Goal: Task Accomplishment & Management: Use online tool/utility

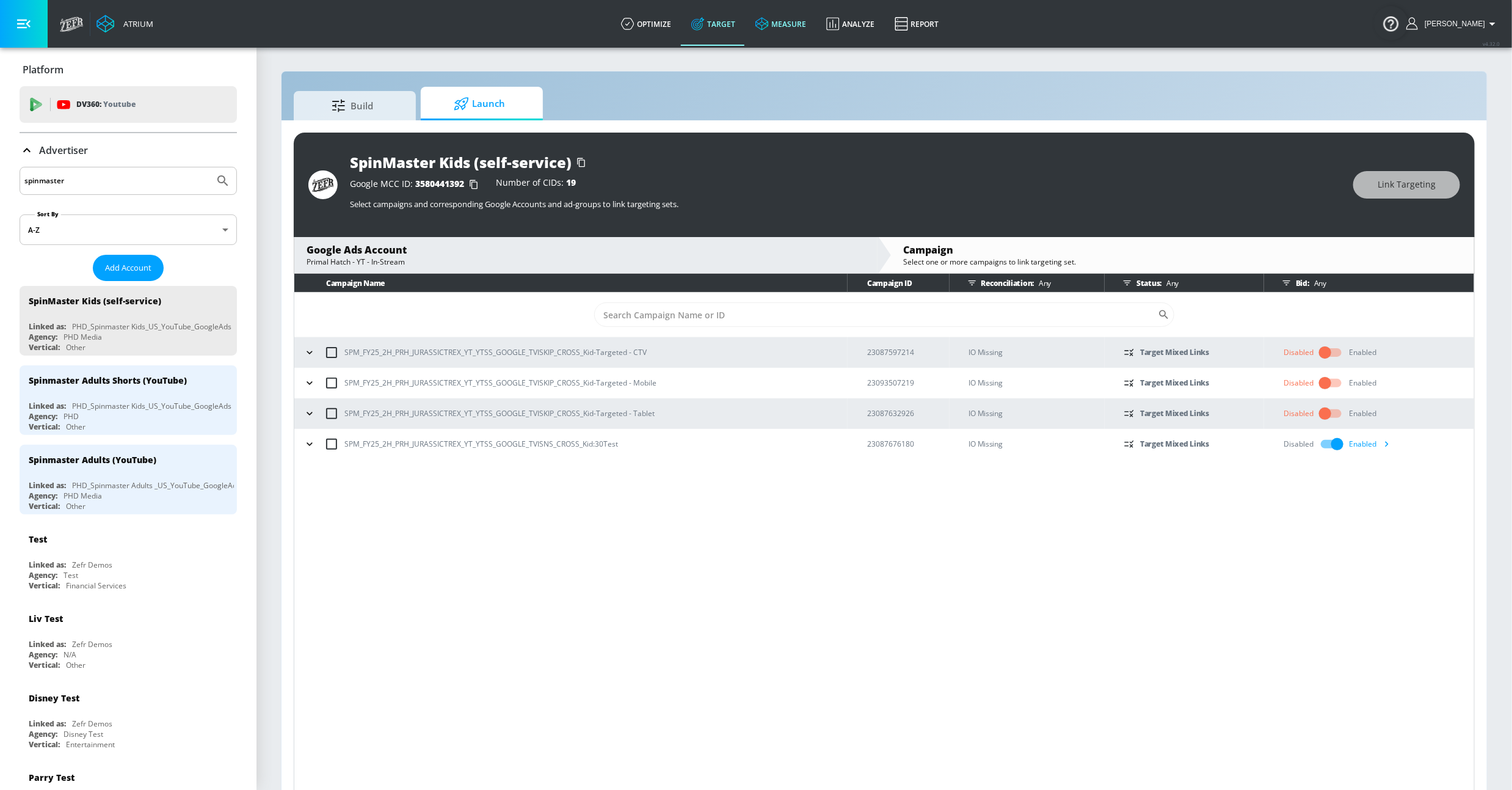
click at [816, 25] on link "measure" at bounding box center [781, 24] width 71 height 44
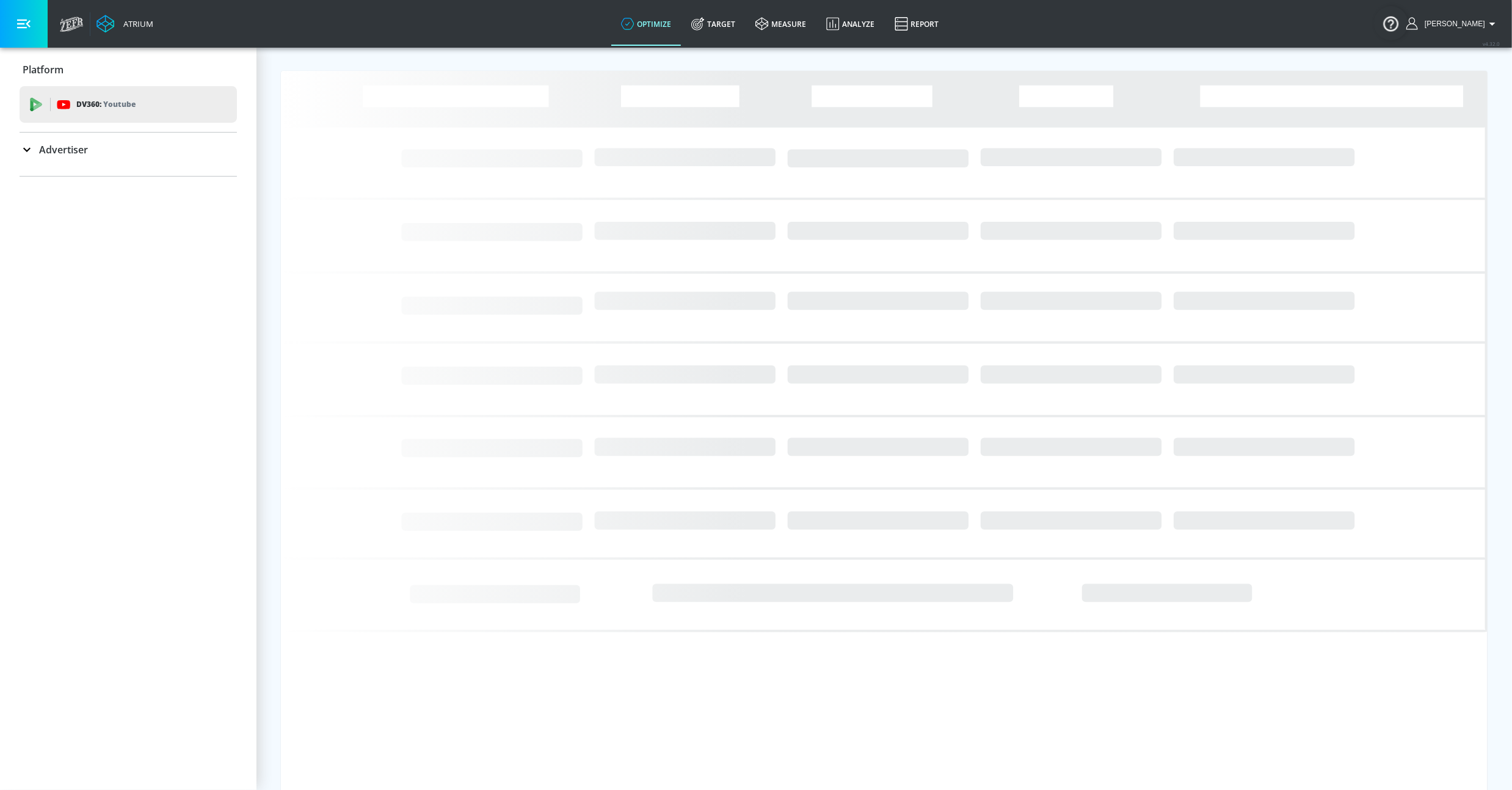
click at [91, 163] on div "Advertiser" at bounding box center [128, 149] width 218 height 34
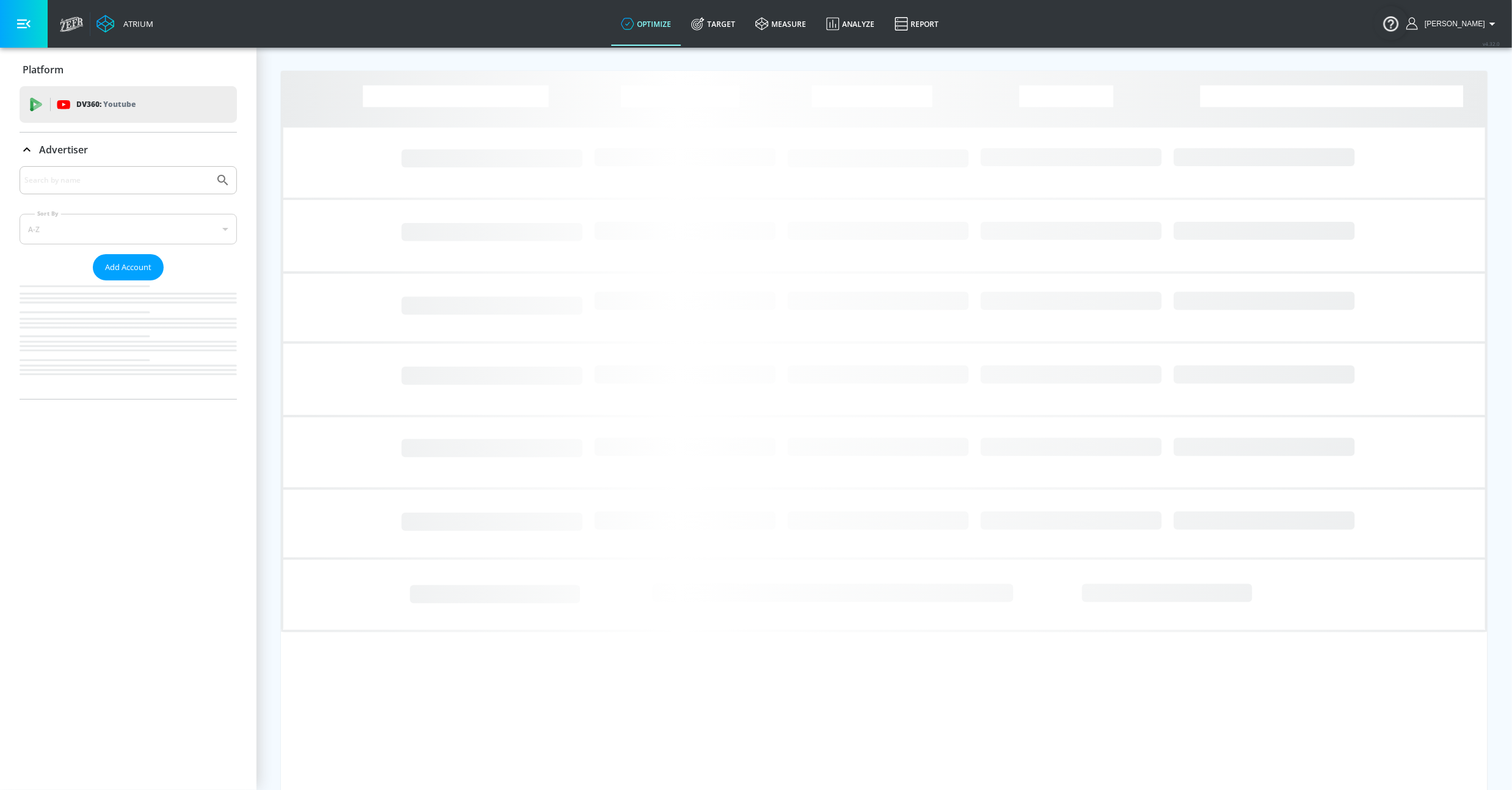
click at [88, 183] on input "Search by name" at bounding box center [117, 180] width 185 height 16
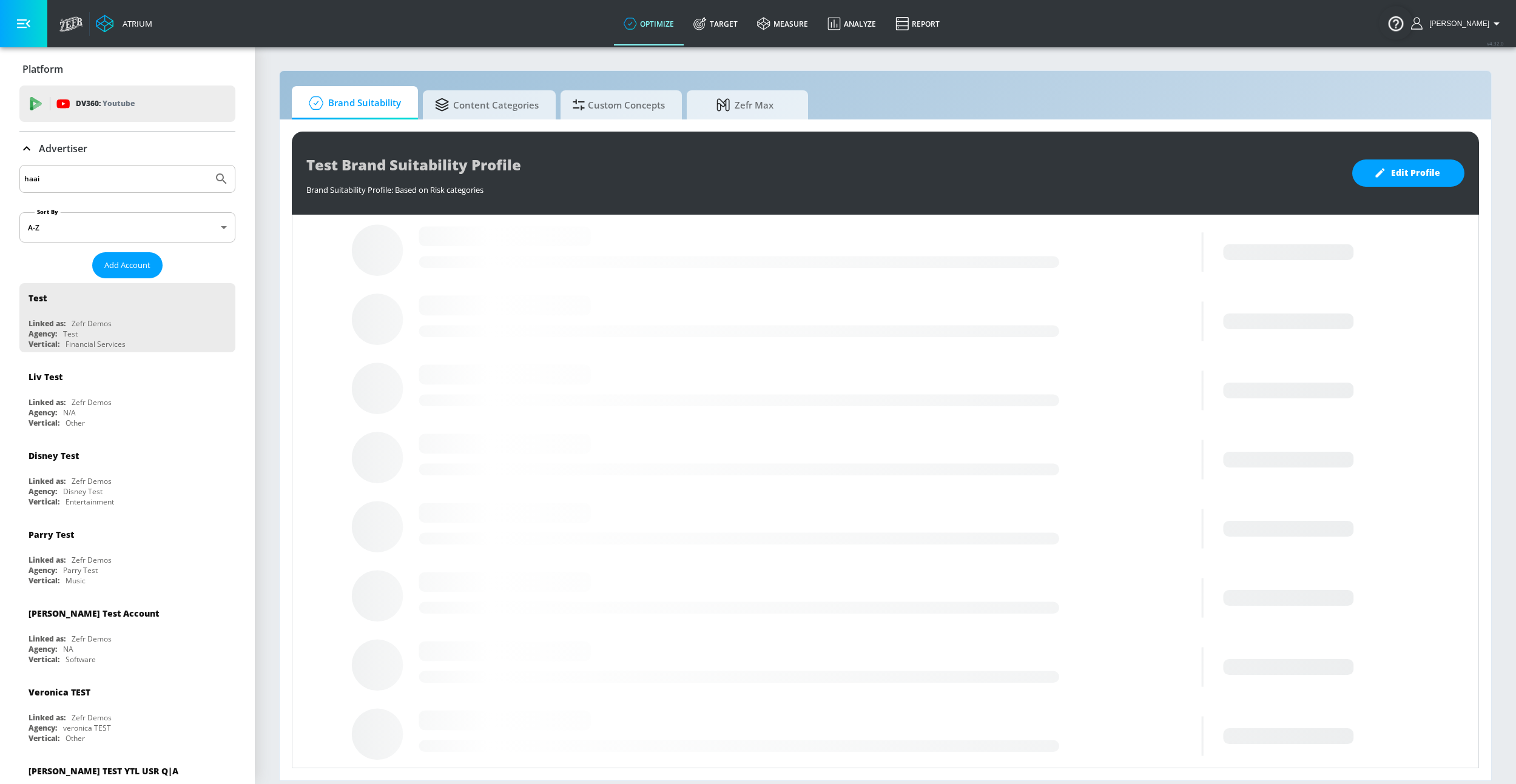
type input "haai"
click at [208, 166] on button "Submit Search" at bounding box center [221, 179] width 27 height 27
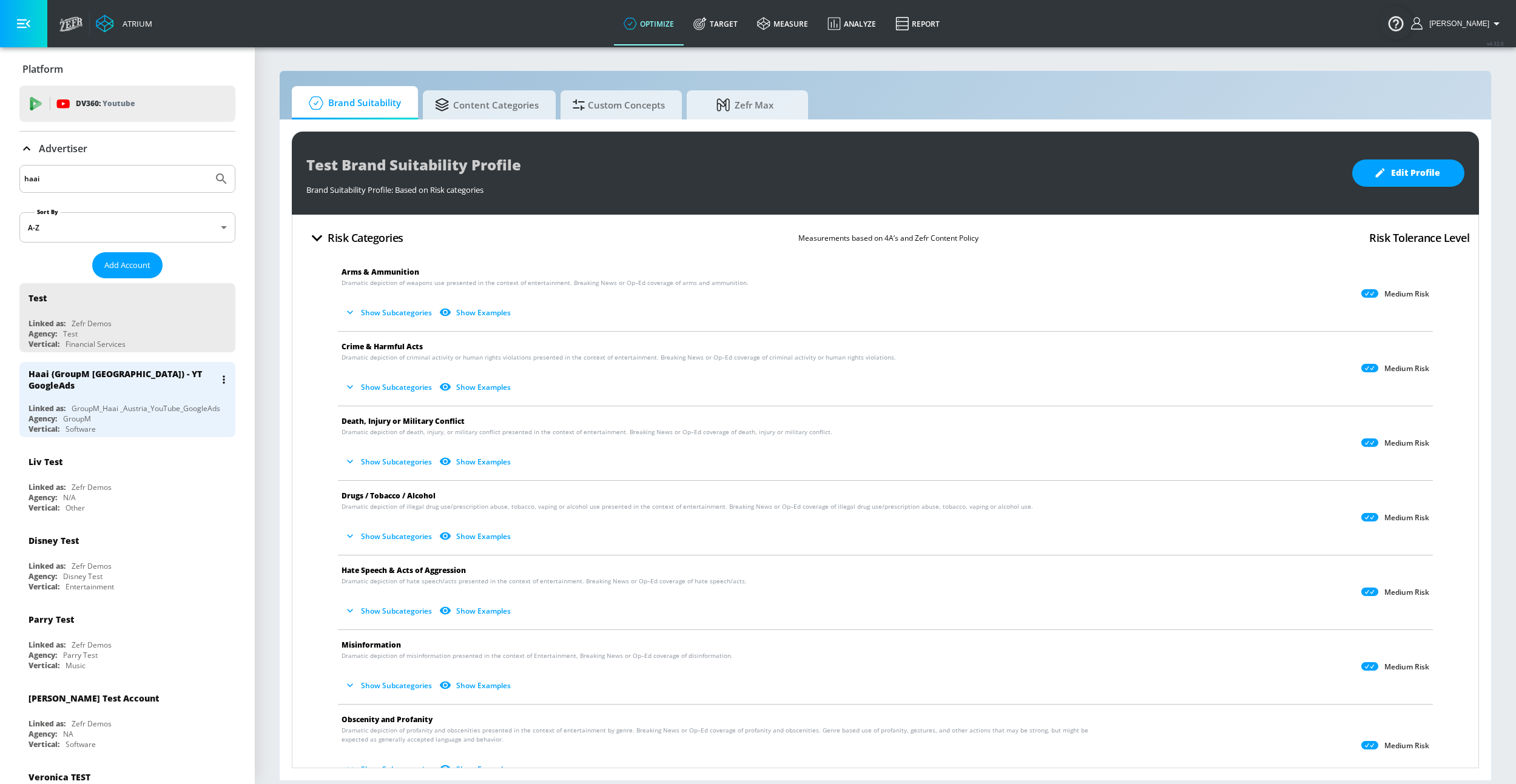
click at [117, 424] on div "Vertical: Software" at bounding box center [131, 429] width 204 height 10
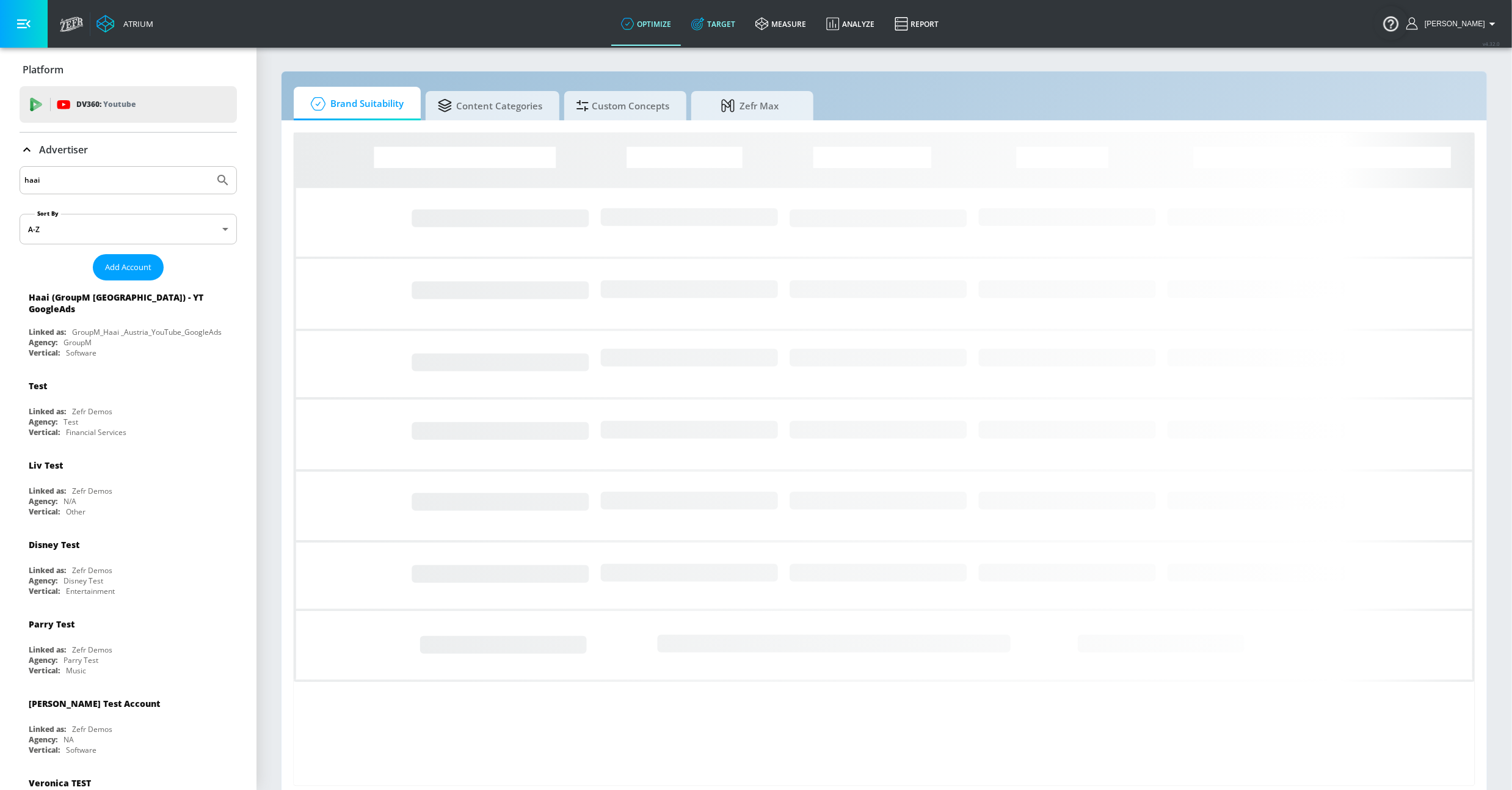
click at [725, 24] on link "Target" at bounding box center [714, 24] width 64 height 44
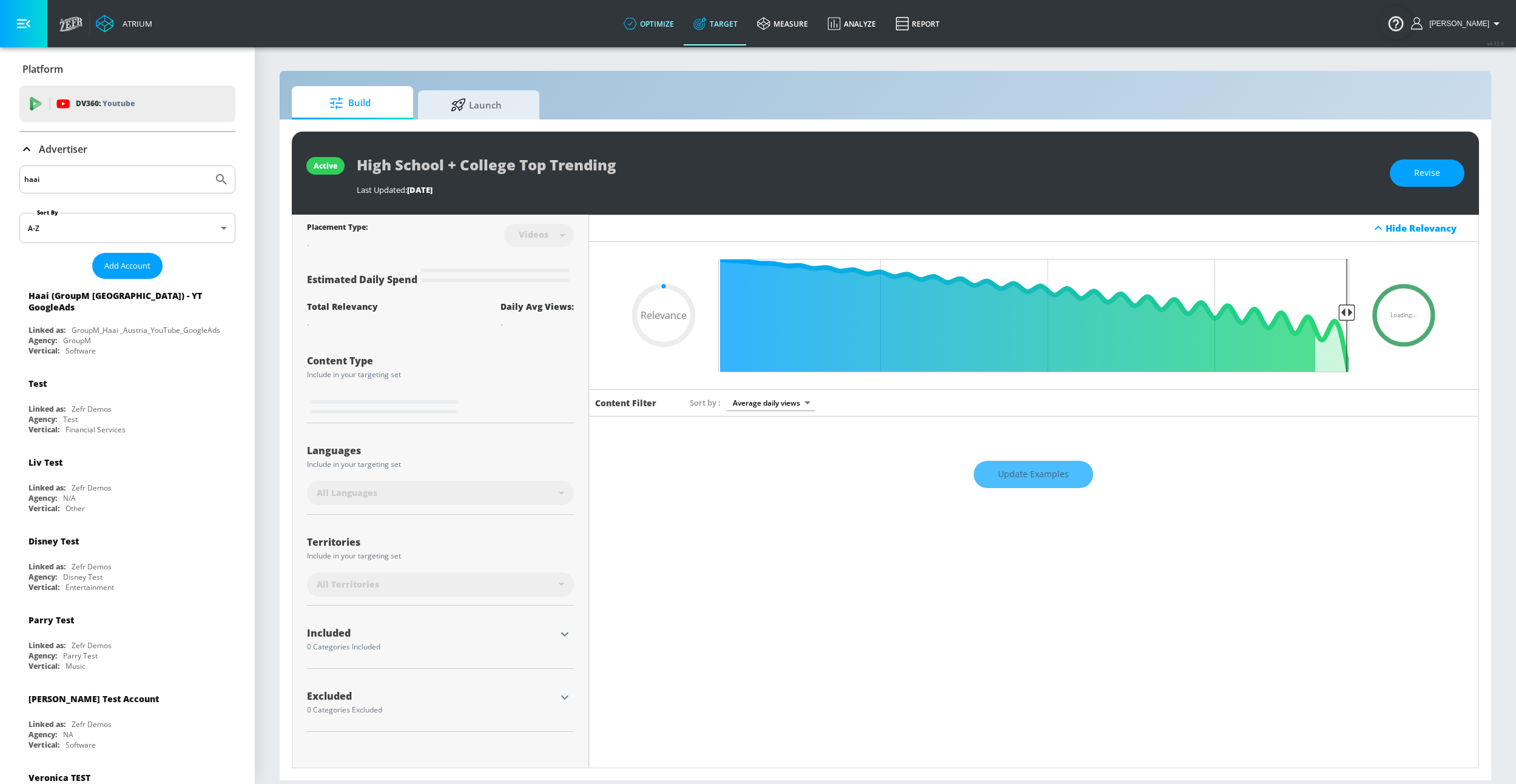
type input "0.05"
click at [491, 106] on span "Launch" at bounding box center [476, 103] width 93 height 29
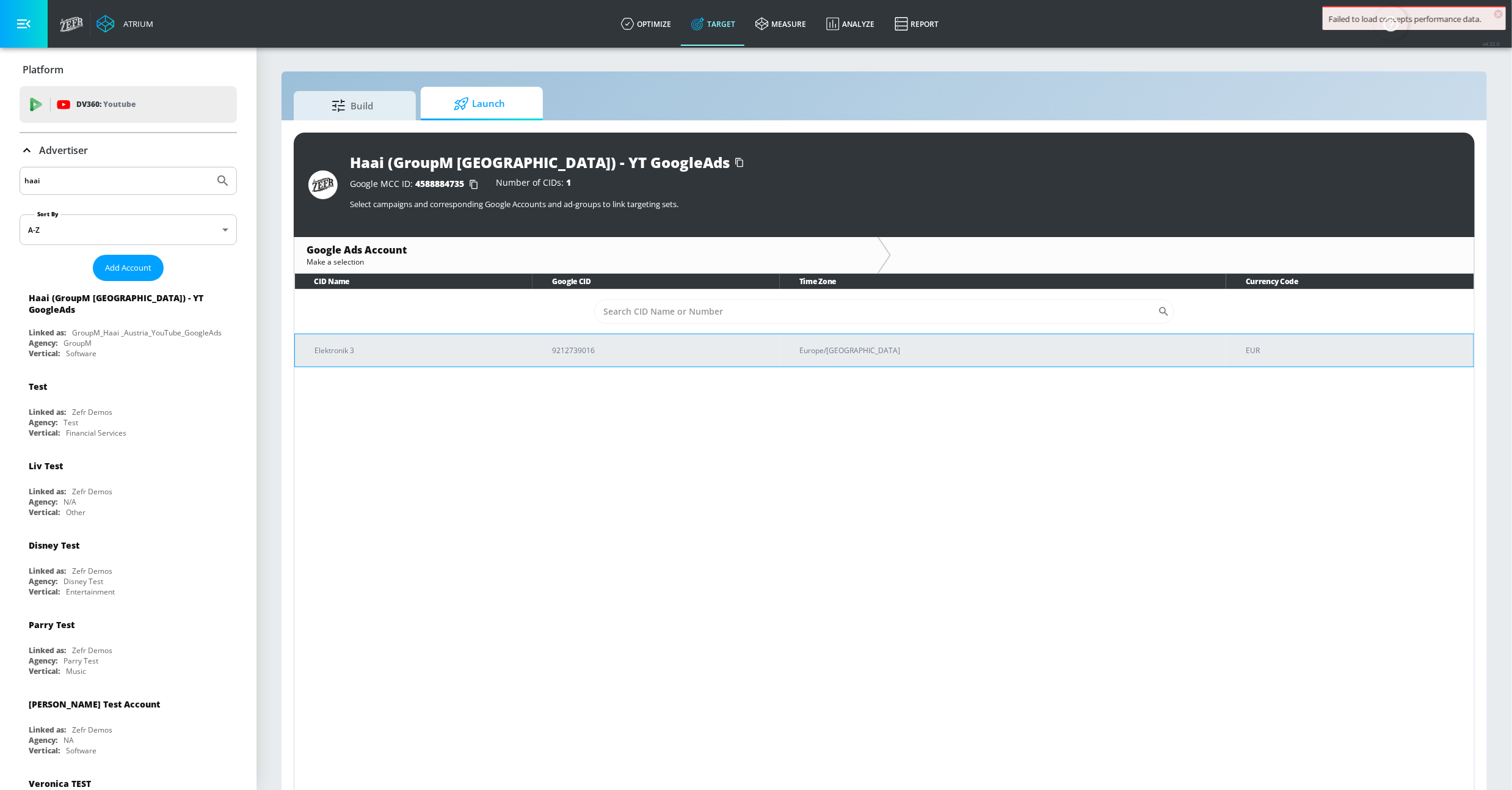
click at [583, 347] on td "9212739016" at bounding box center [656, 350] width 247 height 33
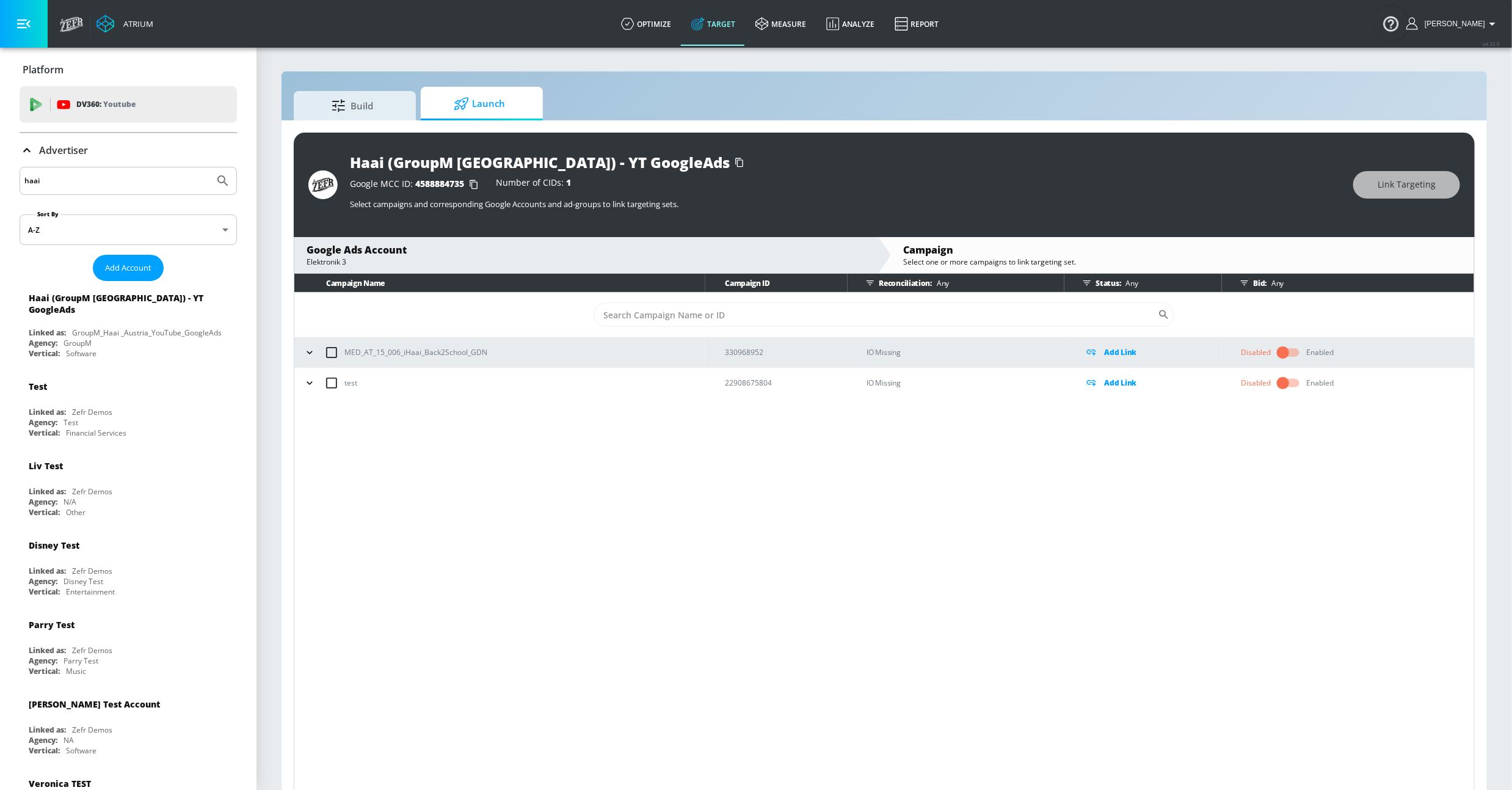
click at [1263, 279] on div "Bid: Any" at bounding box center [1351, 282] width 232 height 18
click at [1089, 283] on icon "button" at bounding box center [1086, 282] width 10 height 10
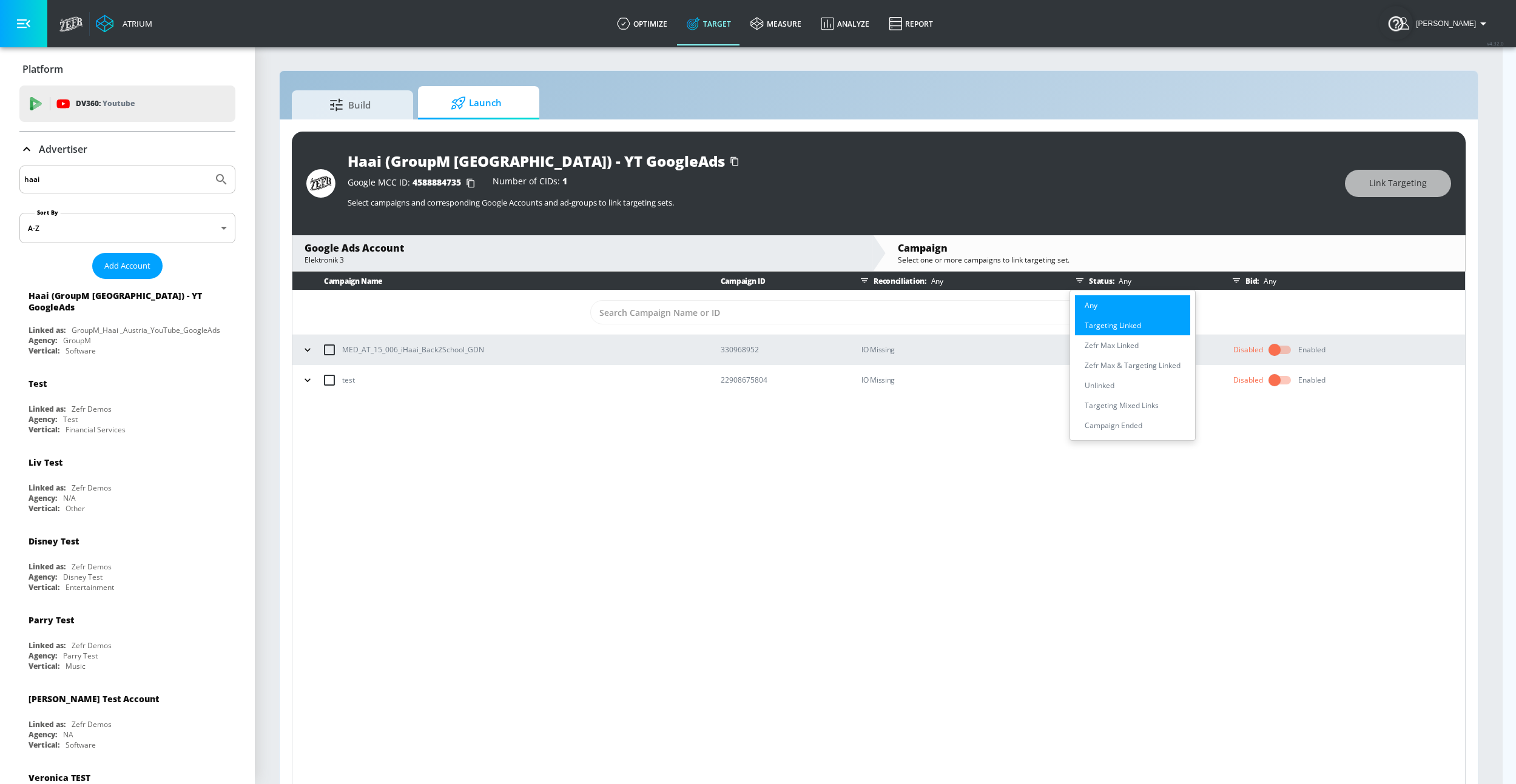
click at [1137, 325] on p "Targeting Linked" at bounding box center [1112, 325] width 56 height 13
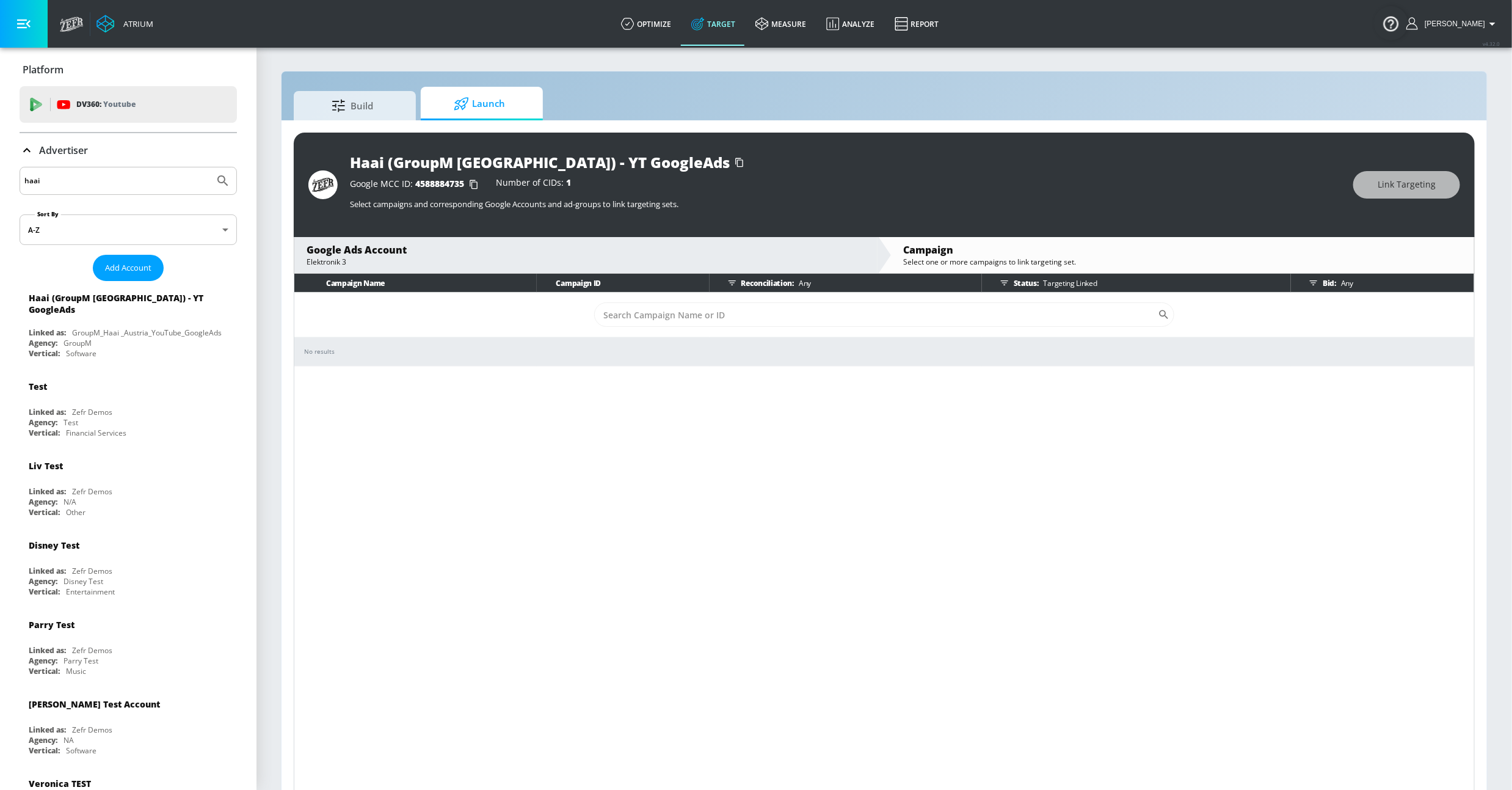
click at [1004, 285] on icon "button" at bounding box center [1004, 282] width 10 height 10
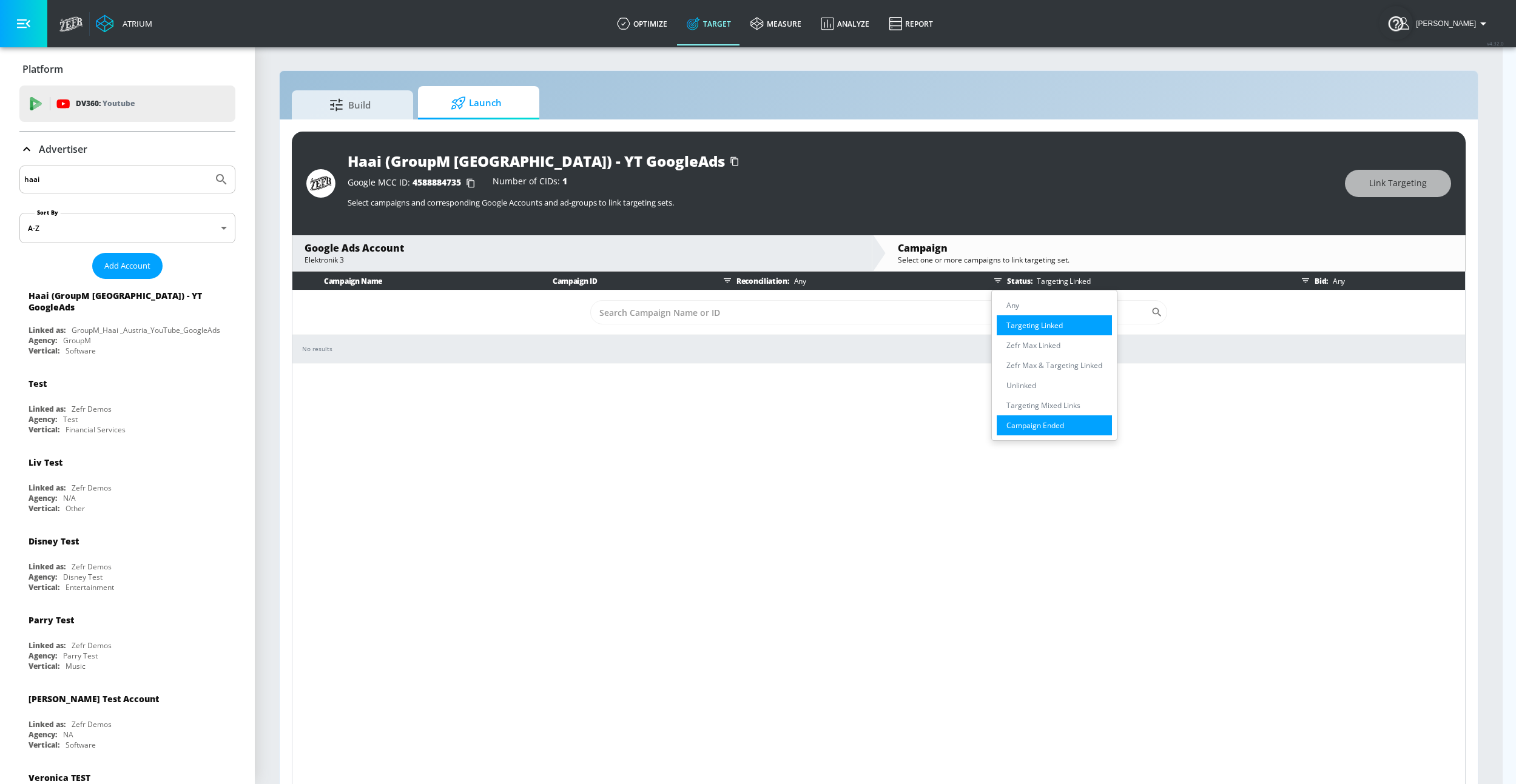
click at [1080, 419] on li "Campaign Ended" at bounding box center [1054, 425] width 115 height 20
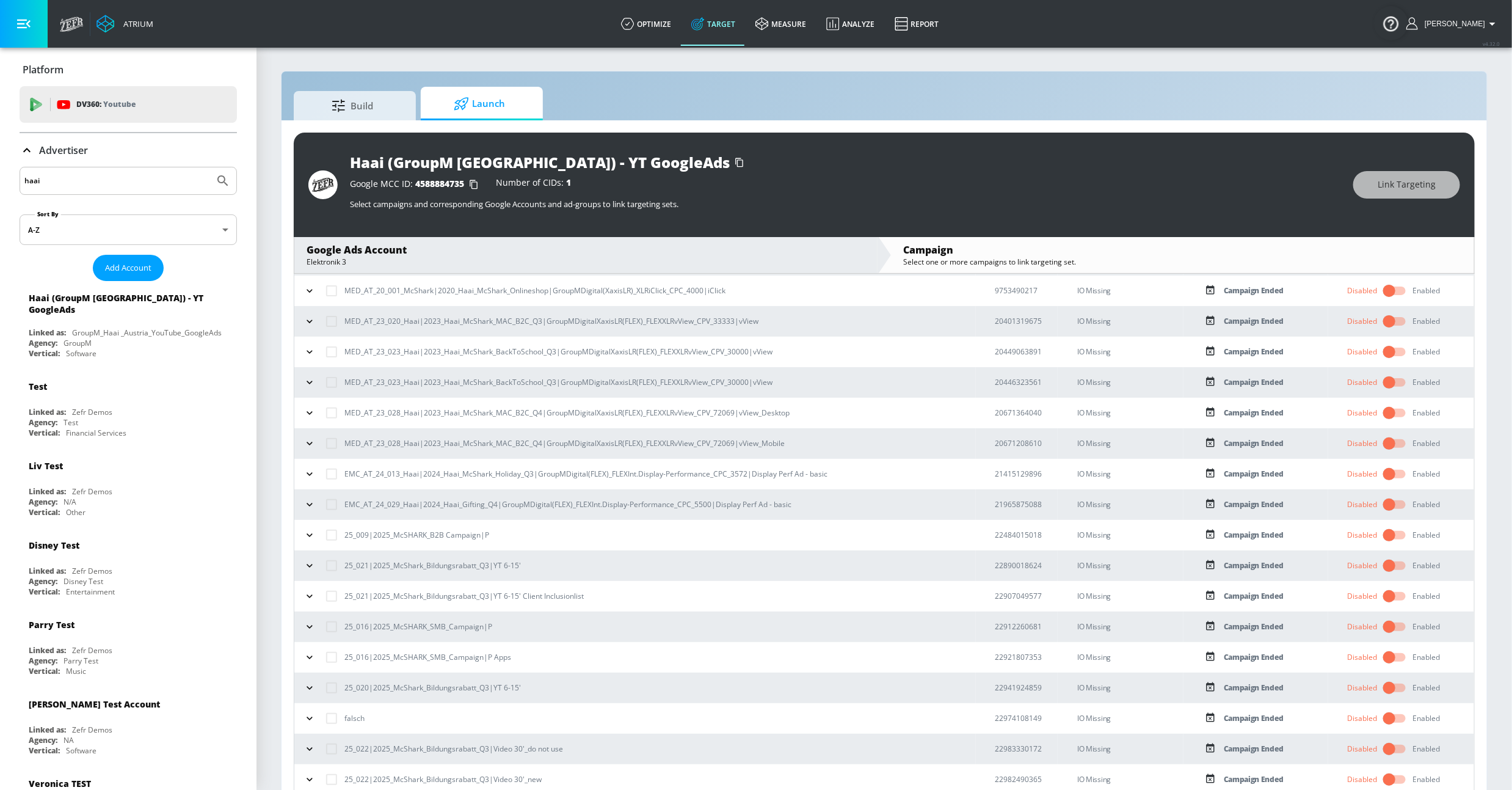
scroll to position [18, 0]
